Goal: Task Accomplishment & Management: Manage account settings

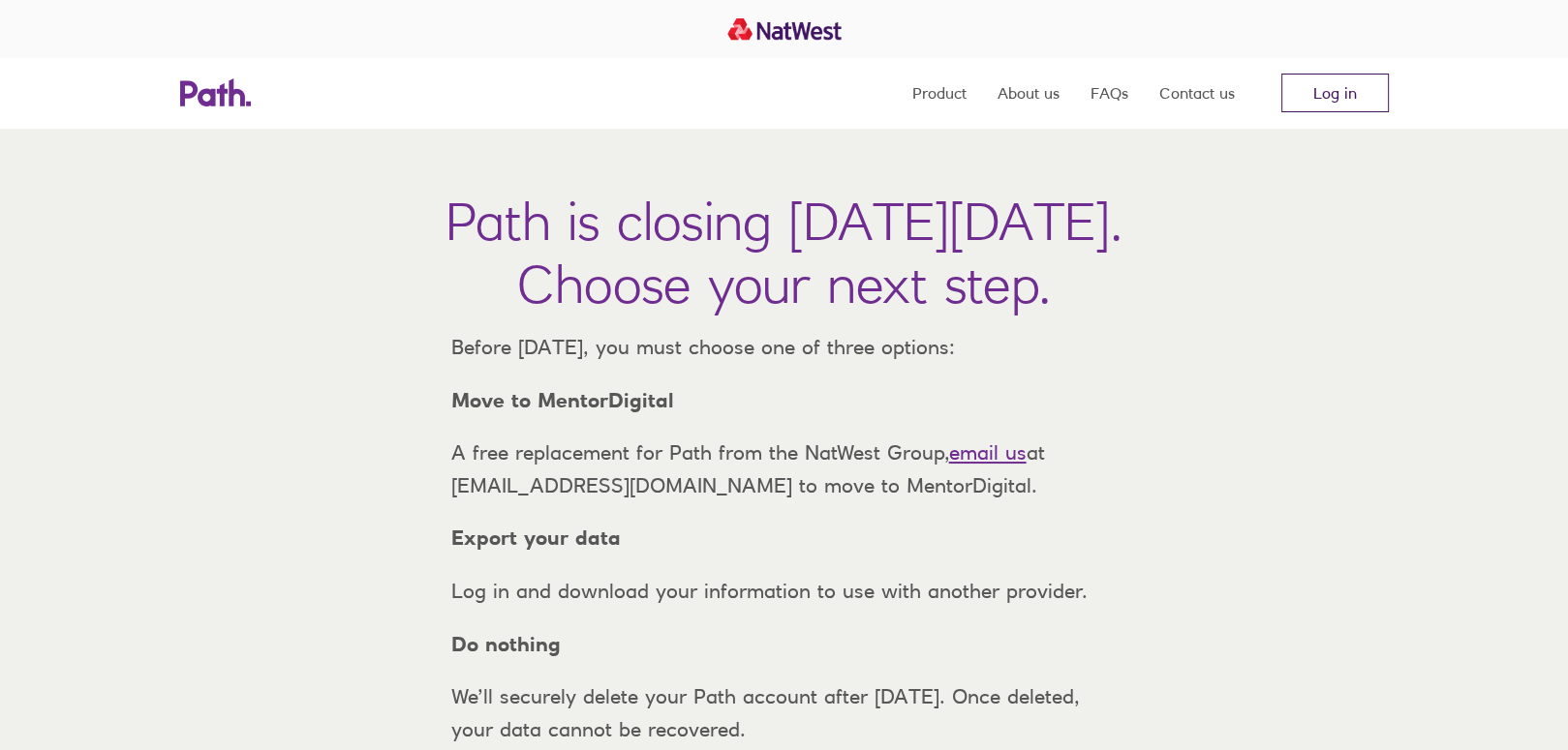
click at [1344, 97] on link "Log in" at bounding box center [1335, 93] width 108 height 38
click at [1347, 98] on link "Log in" at bounding box center [1335, 93] width 108 height 38
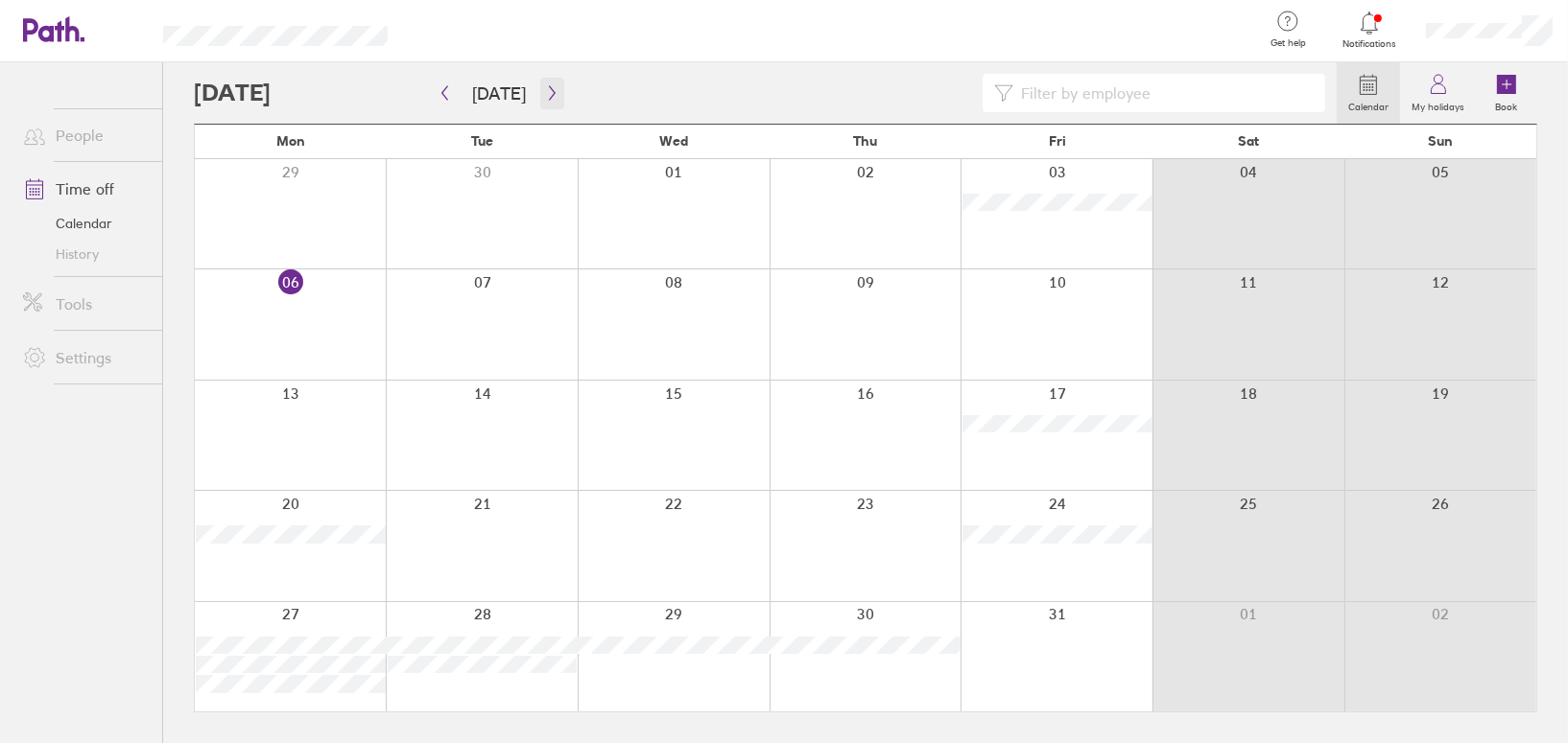
click at [545, 91] on icon "button" at bounding box center [552, 93] width 15 height 16
click at [1453, 97] on label "My holidays" at bounding box center [1438, 105] width 76 height 18
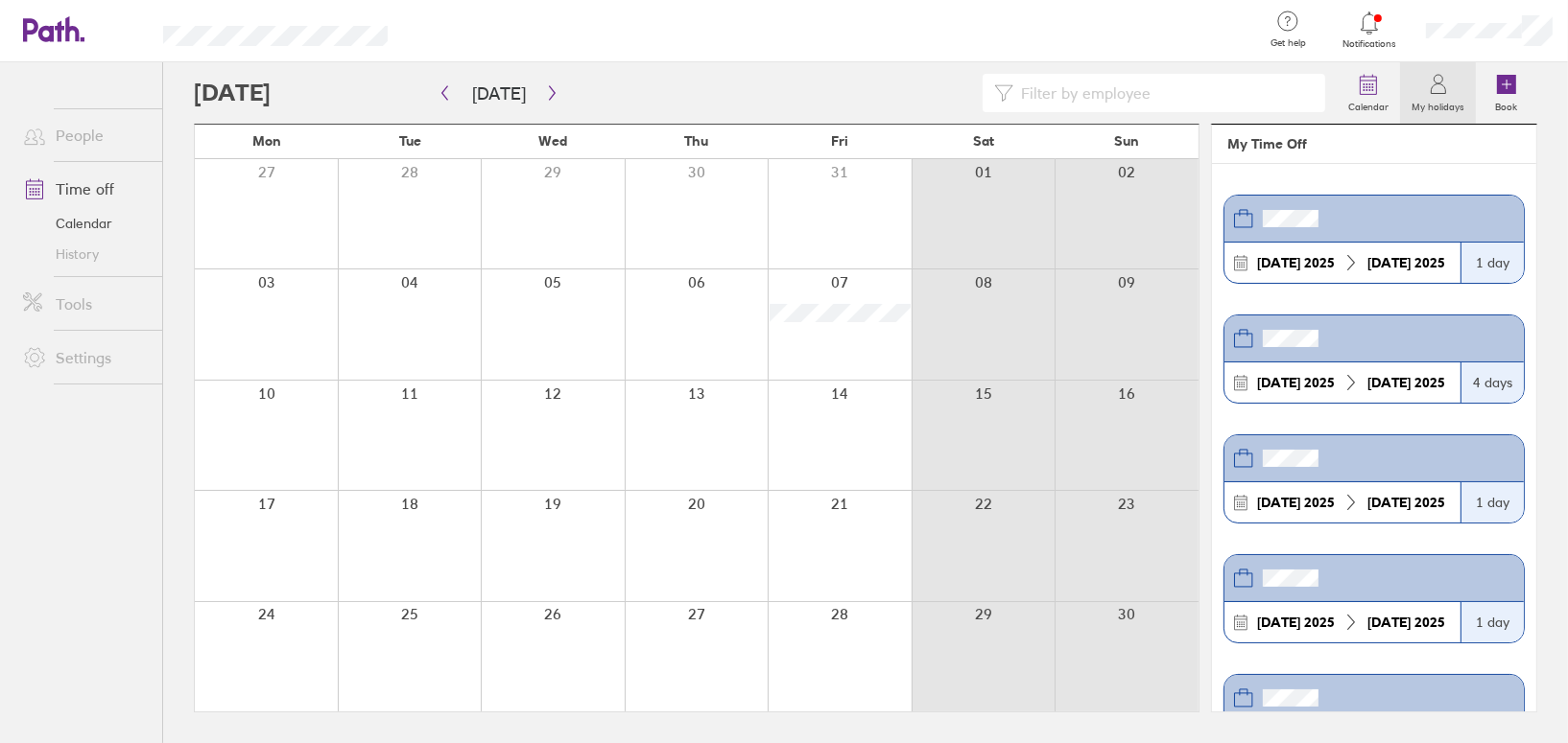
click at [1509, 21] on div at bounding box center [1489, 30] width 157 height 62
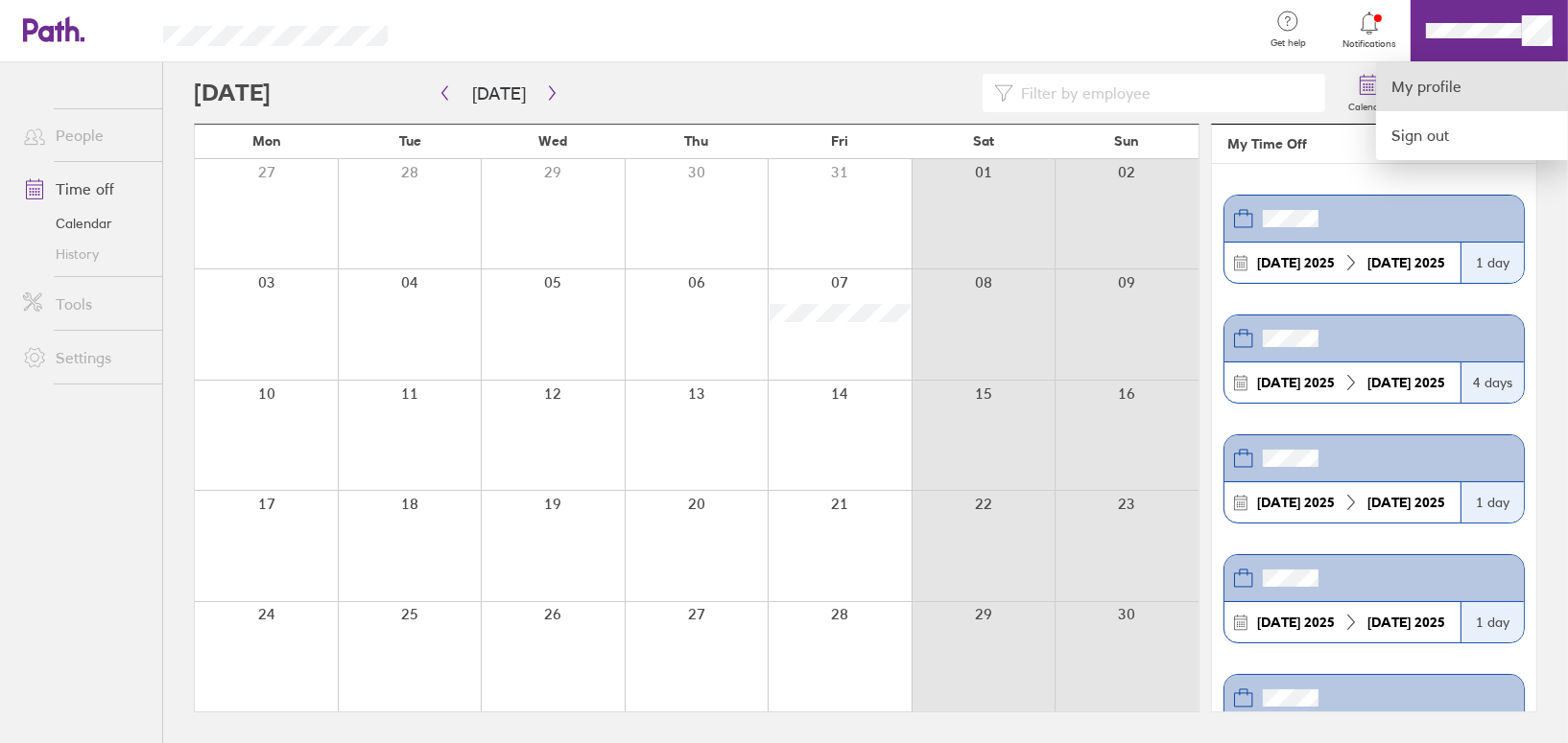
click at [1422, 89] on link "My profile" at bounding box center [1472, 87] width 192 height 49
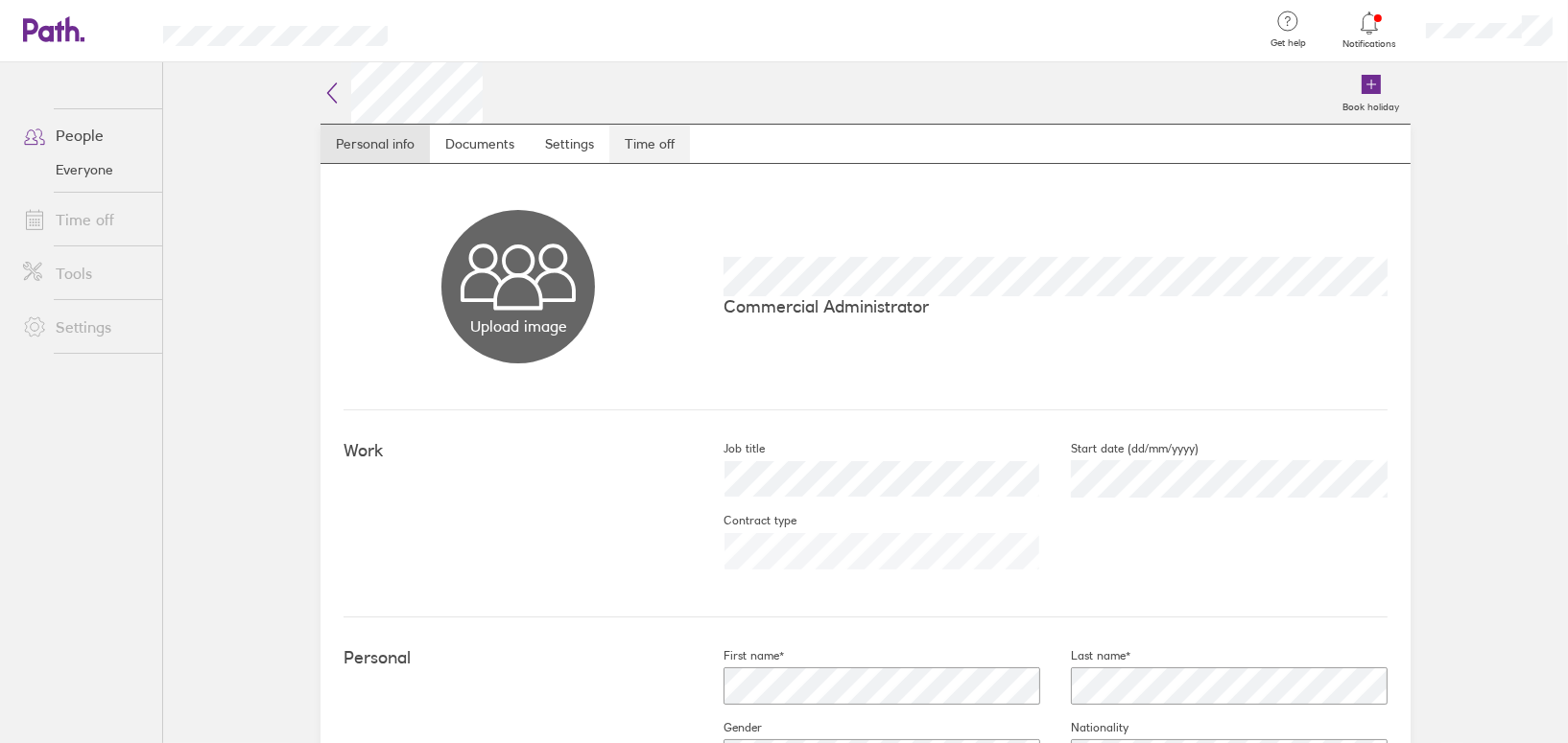
click at [646, 139] on link "Time off" at bounding box center [650, 144] width 80 height 38
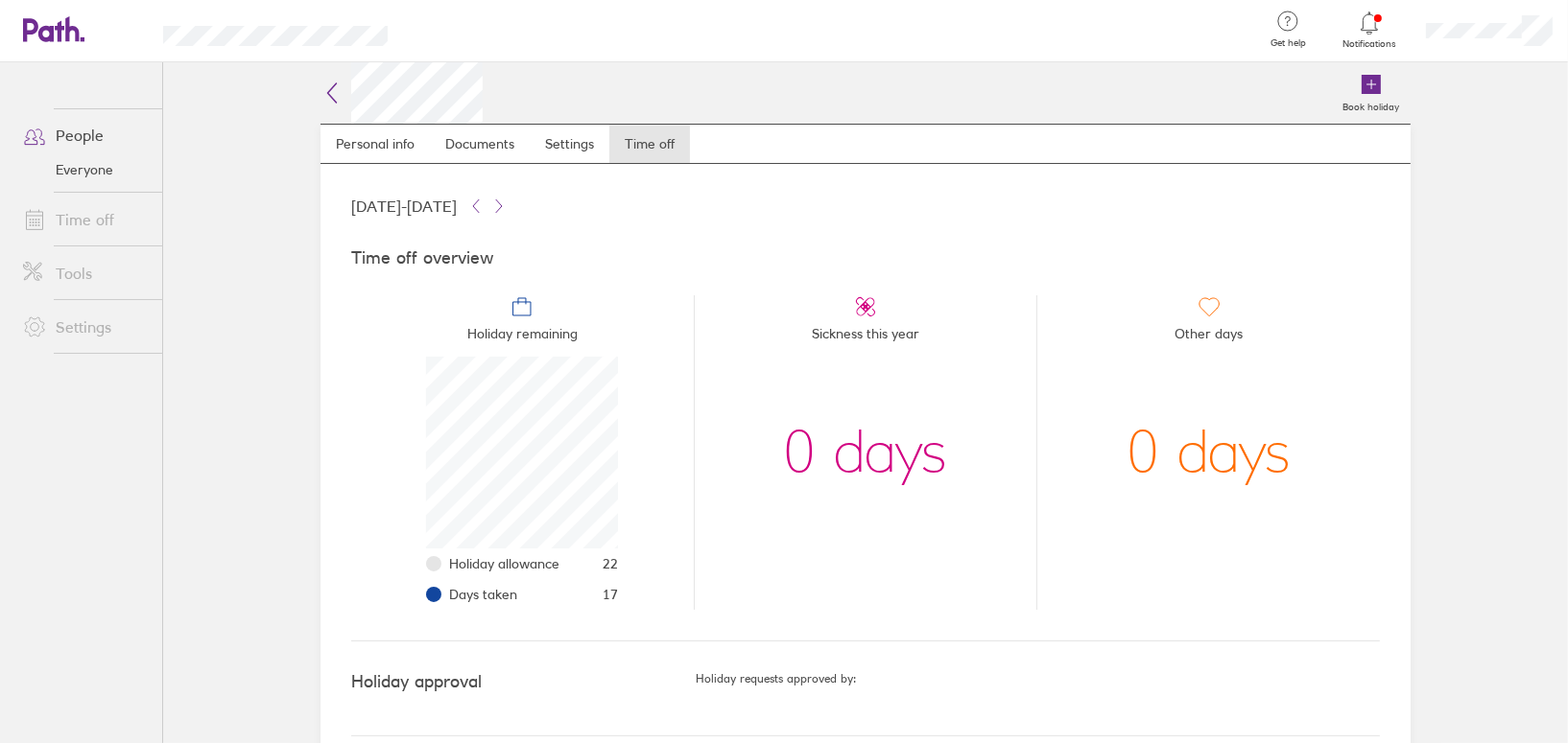
scroll to position [22, 0]
